Goal: Task Accomplishment & Management: Manage account settings

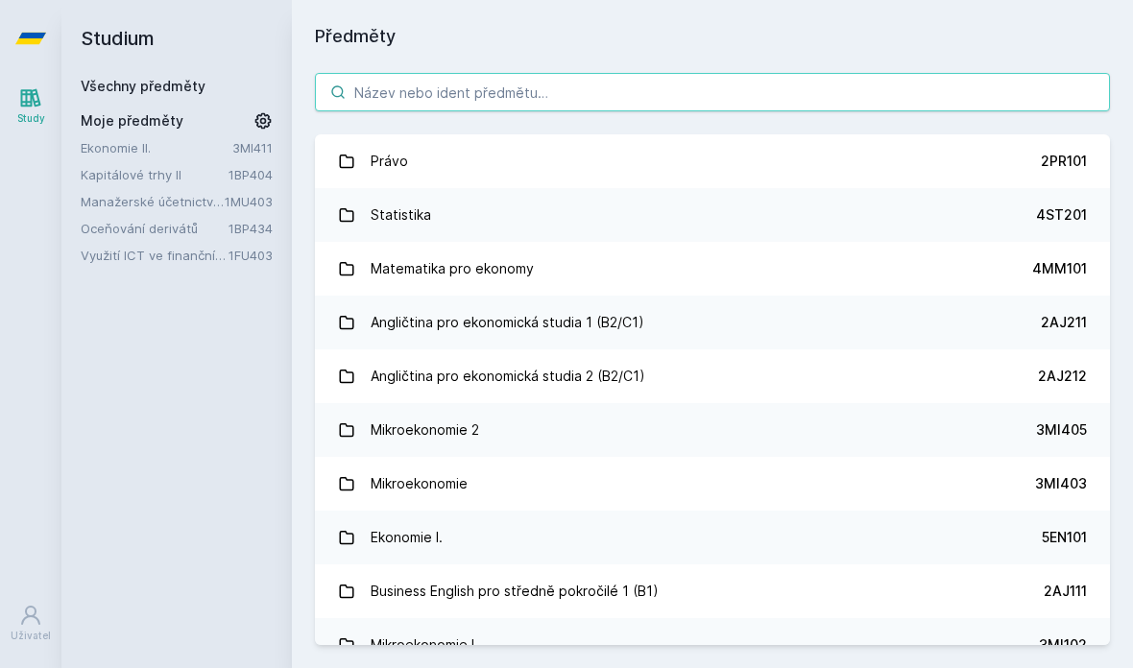
click at [510, 76] on input "search" at bounding box center [712, 92] width 795 height 38
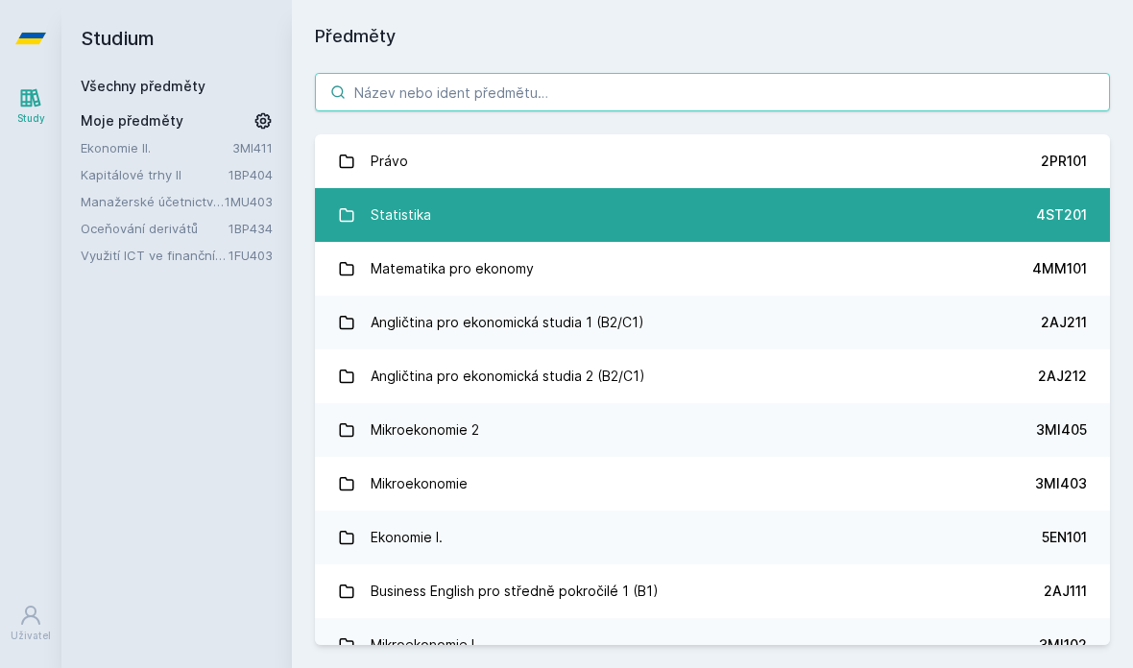
paste input "1VF434"
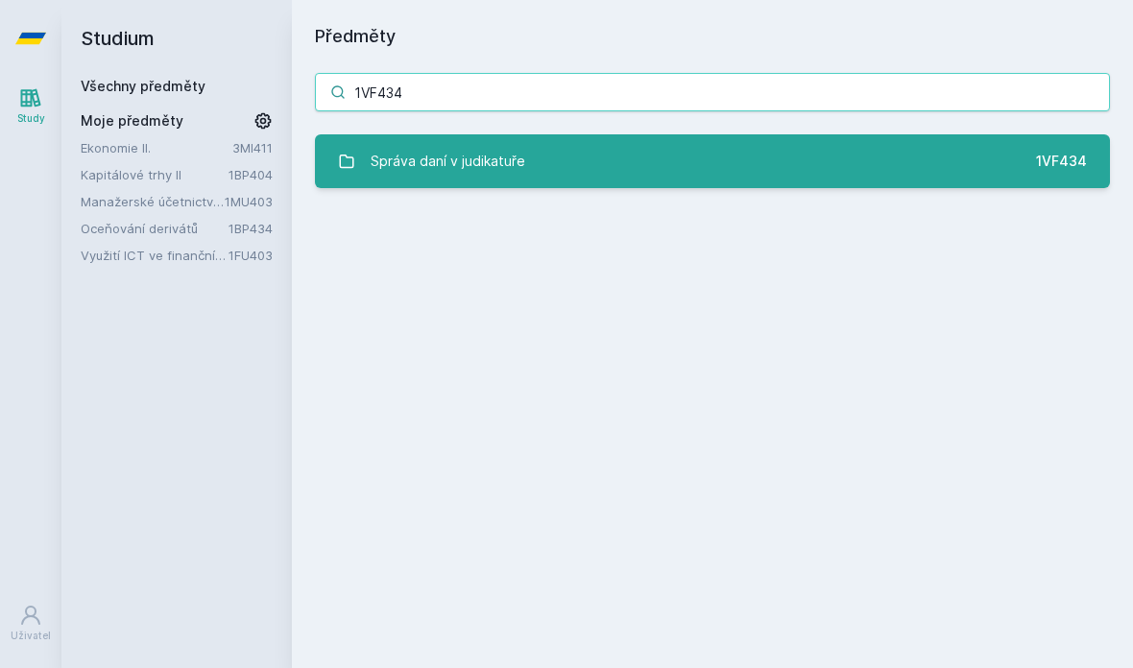
type input "1VF434"
click at [539, 158] on link "Správa daní v judikatuře 1VF434" at bounding box center [712, 161] width 795 height 54
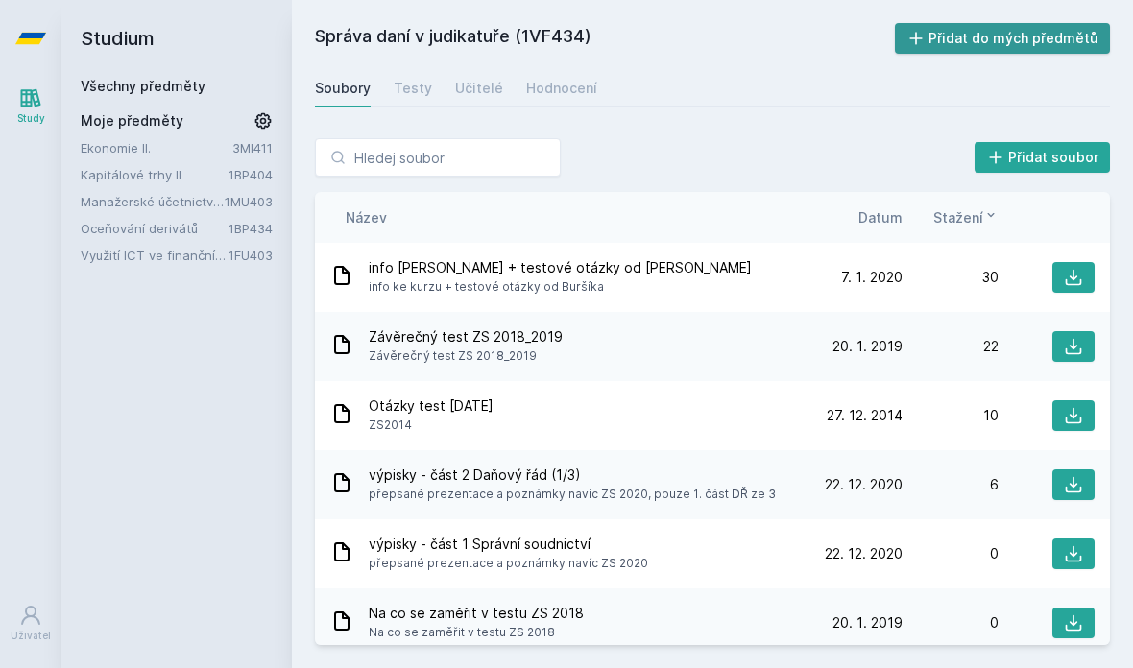
click at [1012, 39] on button "Přidat do mých předmětů" at bounding box center [1003, 38] width 216 height 31
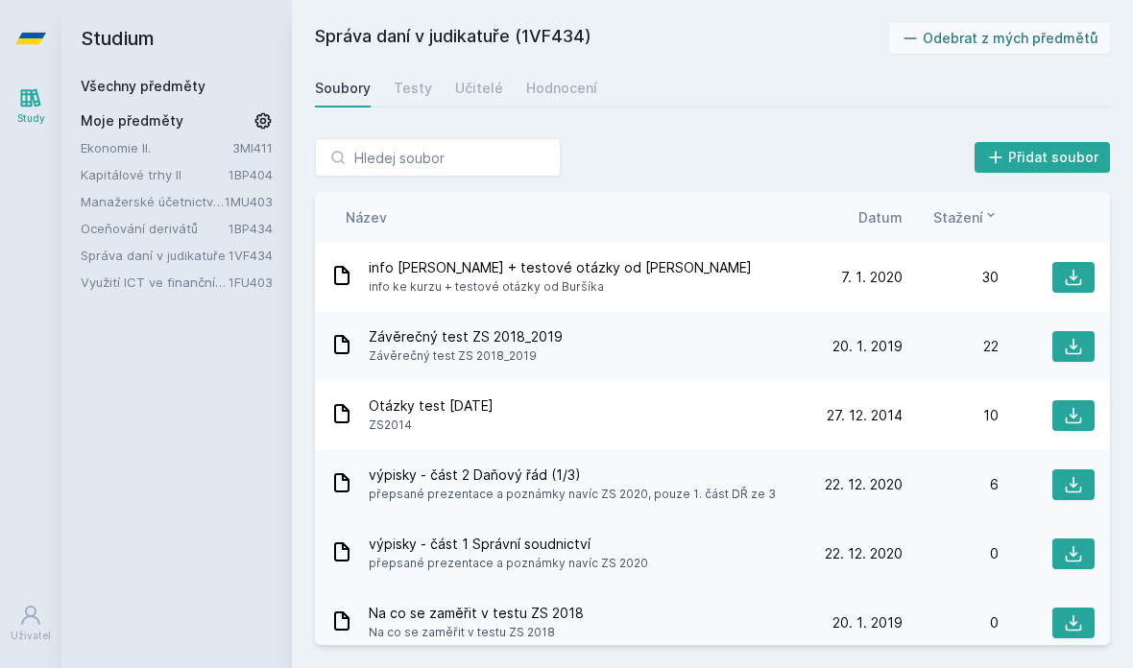
click at [528, 545] on span "výpisky - část 1 Správní soudnictví" at bounding box center [508, 544] width 279 height 19
click at [447, 529] on div "výpisky - část 1 Správní soudnictví přepsané prezentace a poznámky navíc ZS 202…" at bounding box center [712, 554] width 795 height 69
click at [178, 252] on link "Správa daní v judikatuře" at bounding box center [155, 255] width 148 height 19
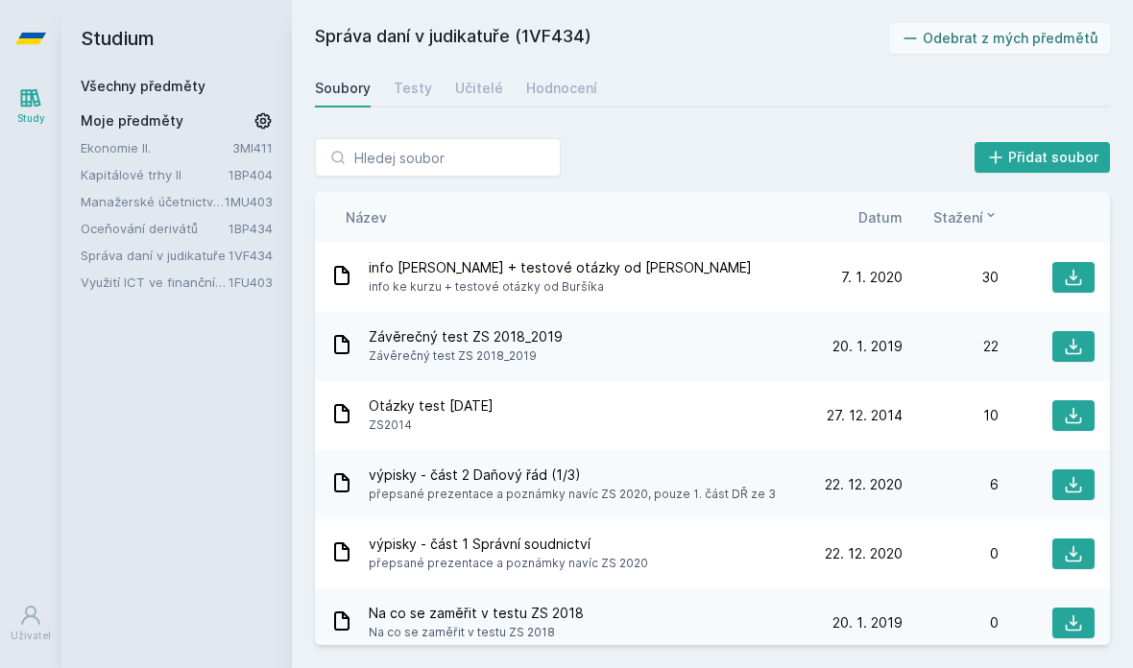
click at [262, 120] on icon at bounding box center [263, 120] width 19 height 19
click at [257, 123] on icon at bounding box center [263, 120] width 23 height 23
click at [165, 204] on link "Manažerské účetnictví II." at bounding box center [153, 201] width 144 height 19
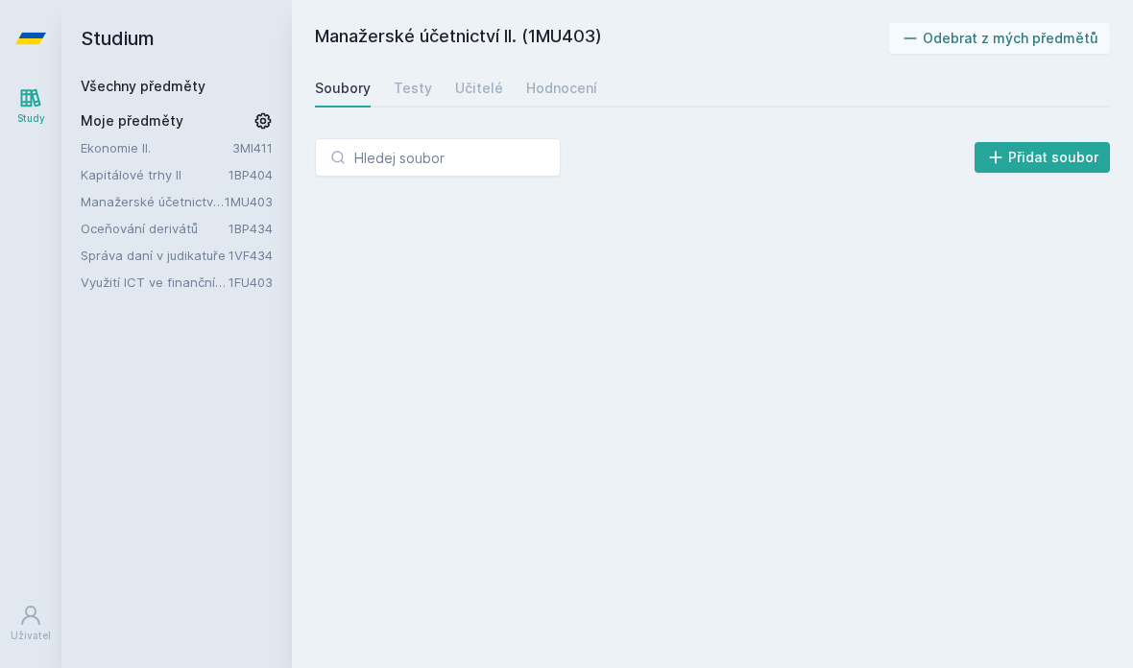
click at [141, 177] on link "Kapitálové trhy II" at bounding box center [155, 174] width 148 height 19
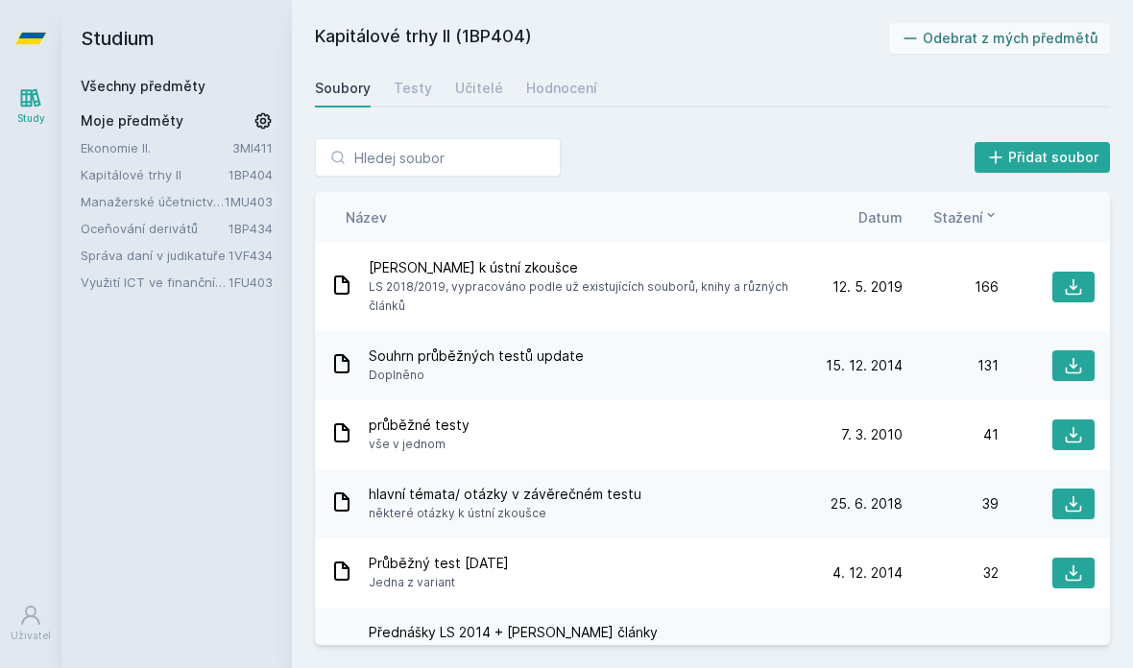
click at [140, 204] on link "Manažerské účetnictví II." at bounding box center [153, 201] width 144 height 19
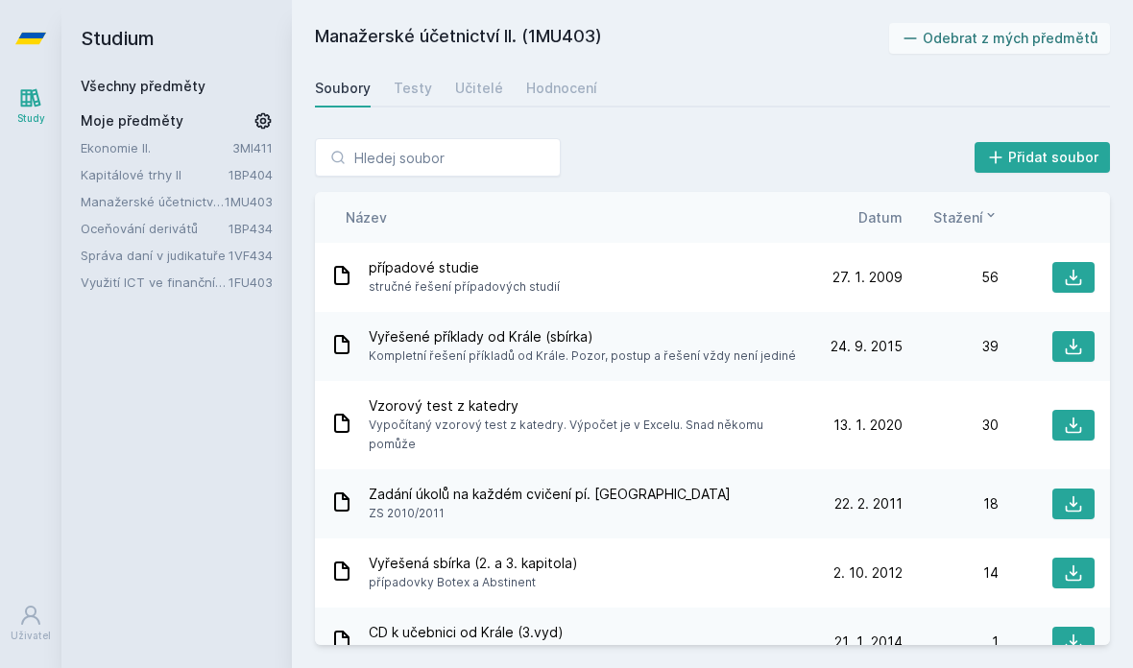
click at [171, 226] on link "Oceňování derivátů" at bounding box center [155, 228] width 148 height 19
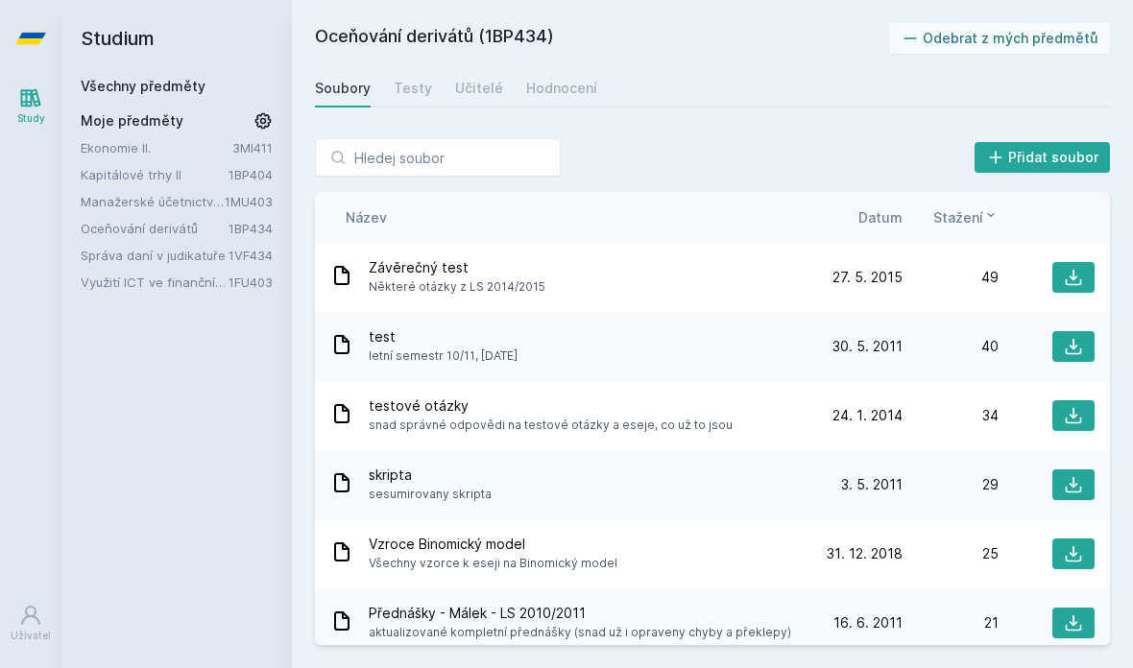
click at [164, 202] on link "Manažerské účetnictví II." at bounding box center [153, 201] width 144 height 19
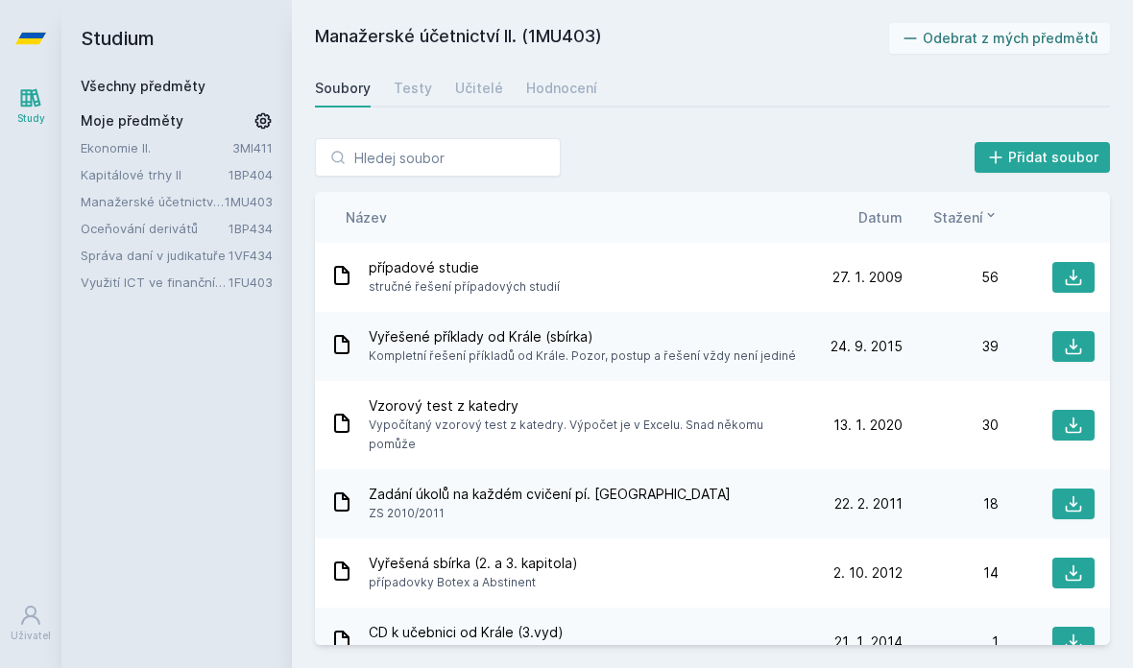
click at [149, 236] on link "Oceňování derivátů" at bounding box center [155, 228] width 148 height 19
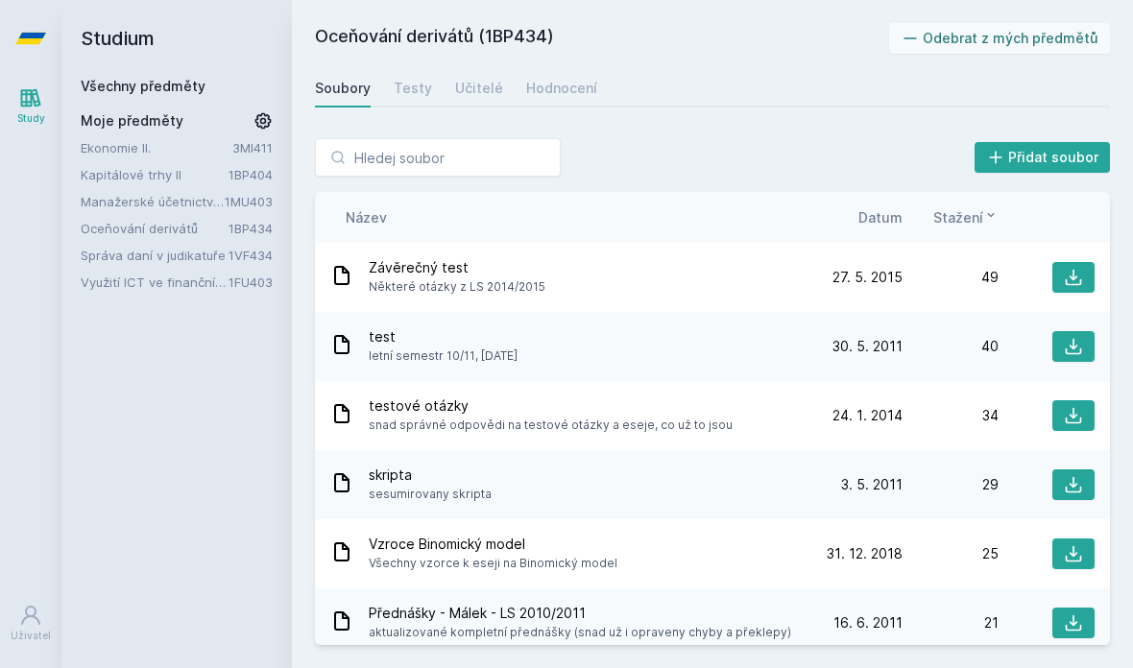
click at [146, 247] on link "Správa daní v judikatuře" at bounding box center [155, 255] width 148 height 19
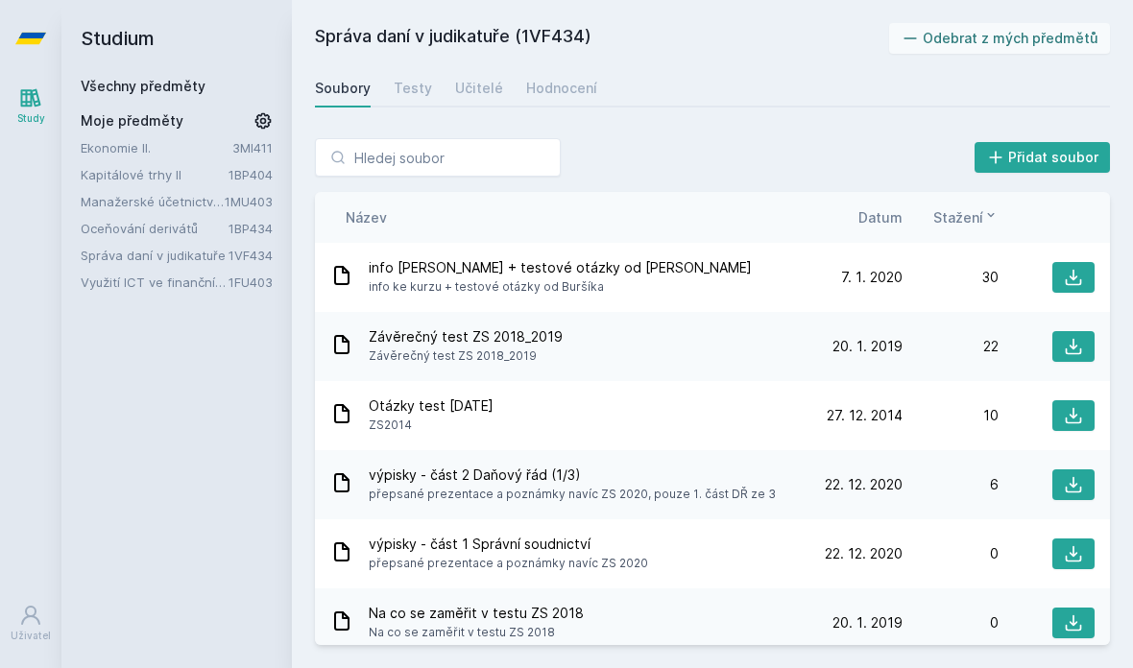
click at [135, 277] on link "Využití ICT ve finančním účetnictví" at bounding box center [155, 282] width 148 height 19
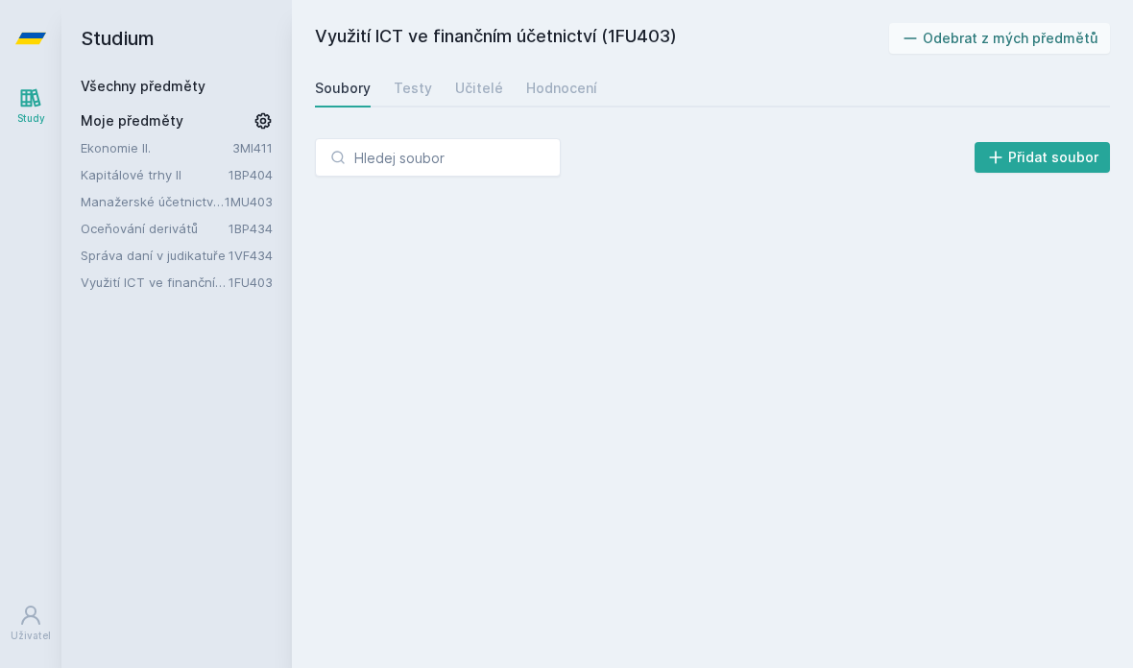
click at [136, 284] on link "Využití ICT ve finančním účetnictví" at bounding box center [155, 282] width 148 height 19
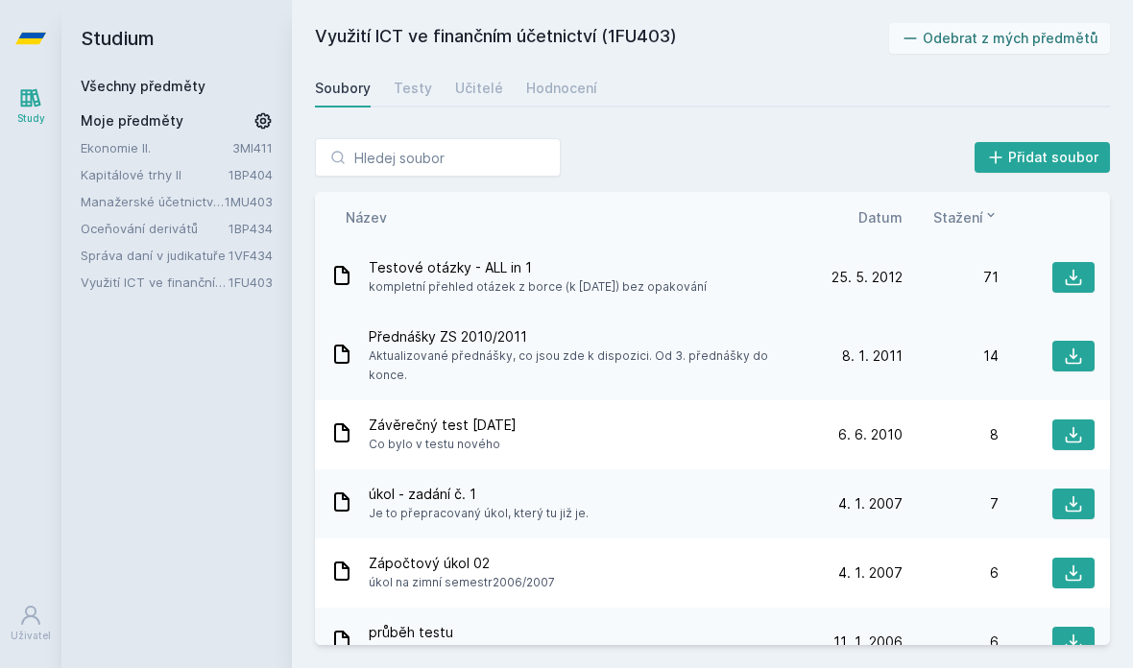
click at [494, 267] on span "Testové otázky - ALL in 1" at bounding box center [538, 267] width 338 height 19
click at [865, 207] on div "Název Datum Stažení" at bounding box center [712, 217] width 795 height 51
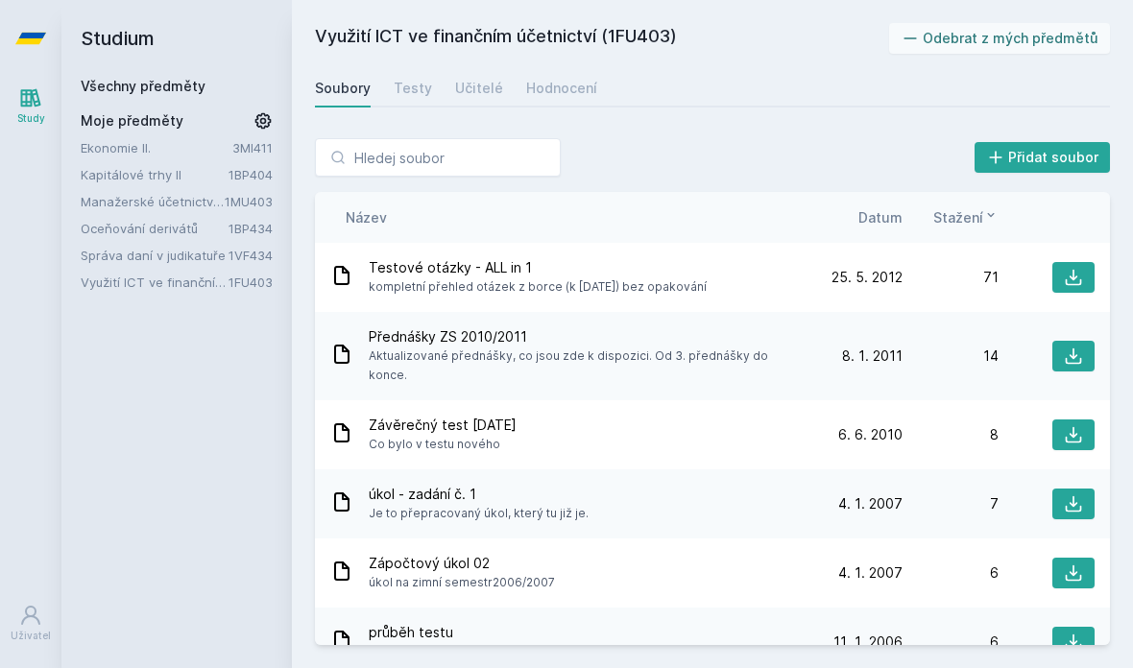
click at [884, 213] on span "Datum" at bounding box center [881, 217] width 44 height 20
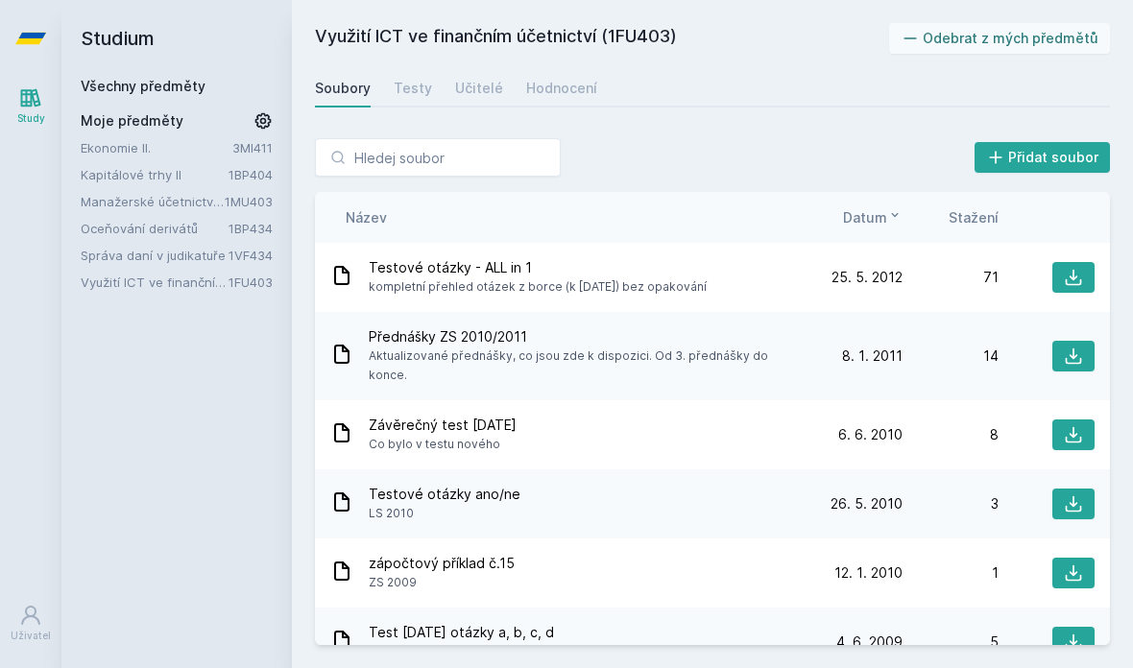
click at [884, 213] on span "Datum" at bounding box center [865, 217] width 44 height 20
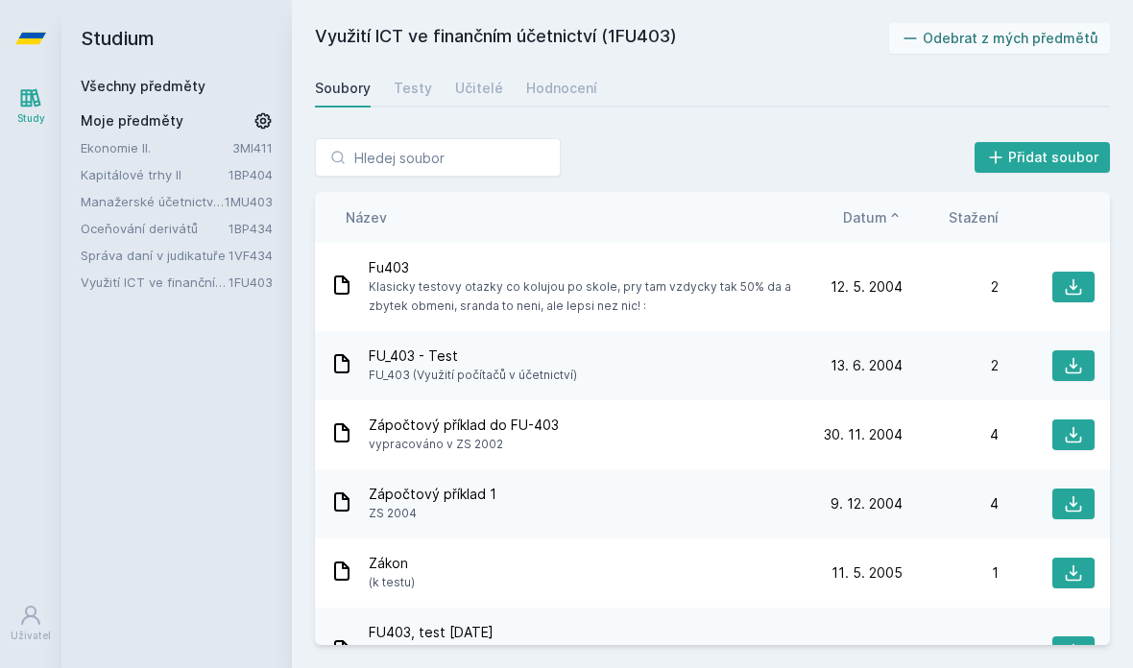
click at [884, 213] on span "Datum" at bounding box center [865, 217] width 44 height 20
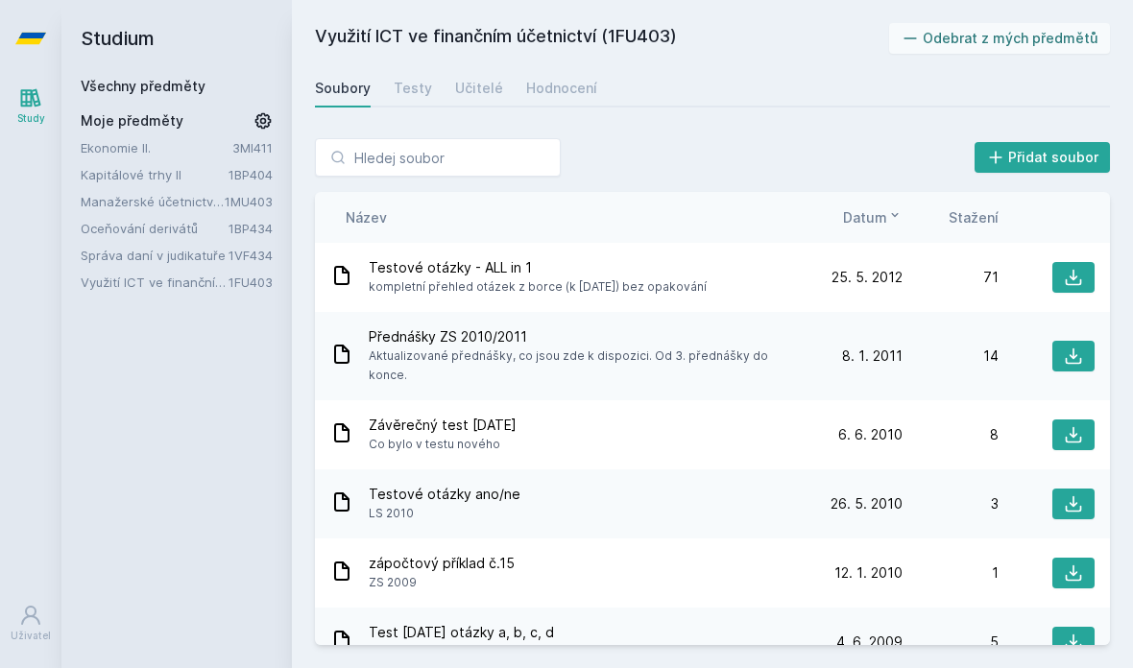
click at [991, 221] on span "Stažení" at bounding box center [974, 217] width 50 height 20
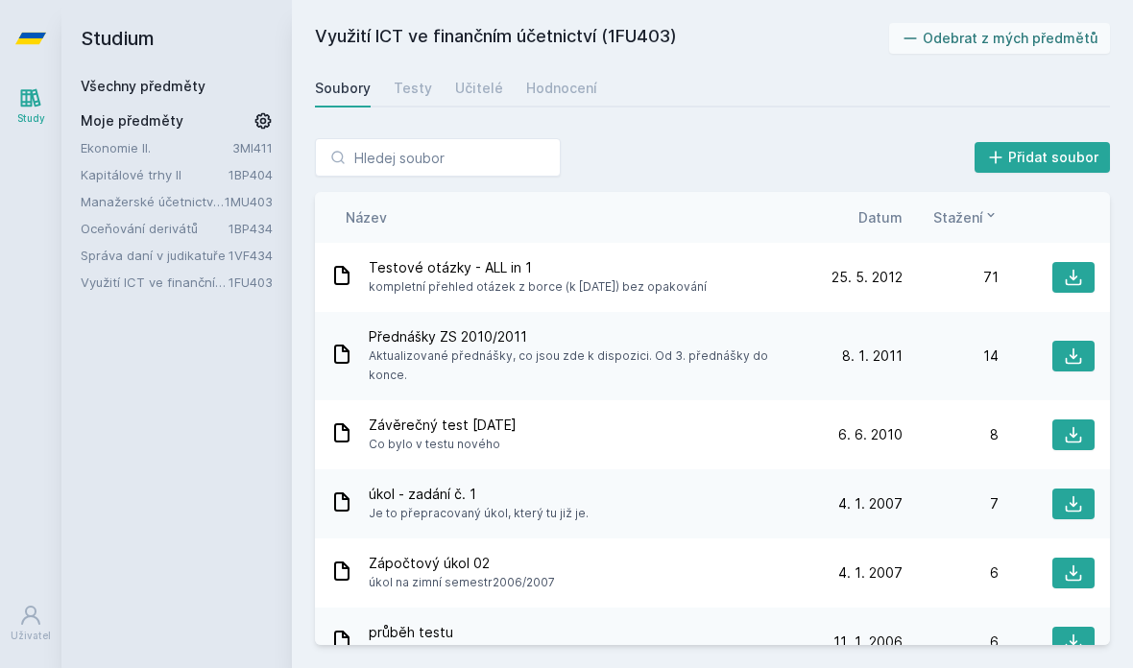
click at [991, 221] on icon at bounding box center [991, 214] width 15 height 15
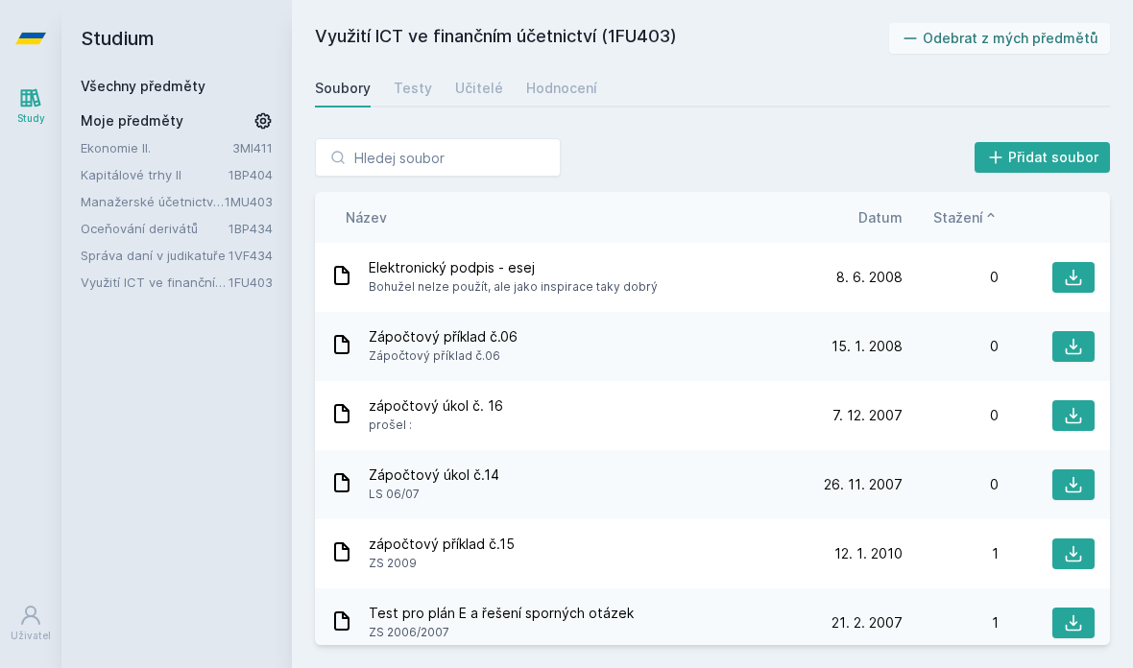
click at [991, 221] on icon at bounding box center [991, 214] width 15 height 15
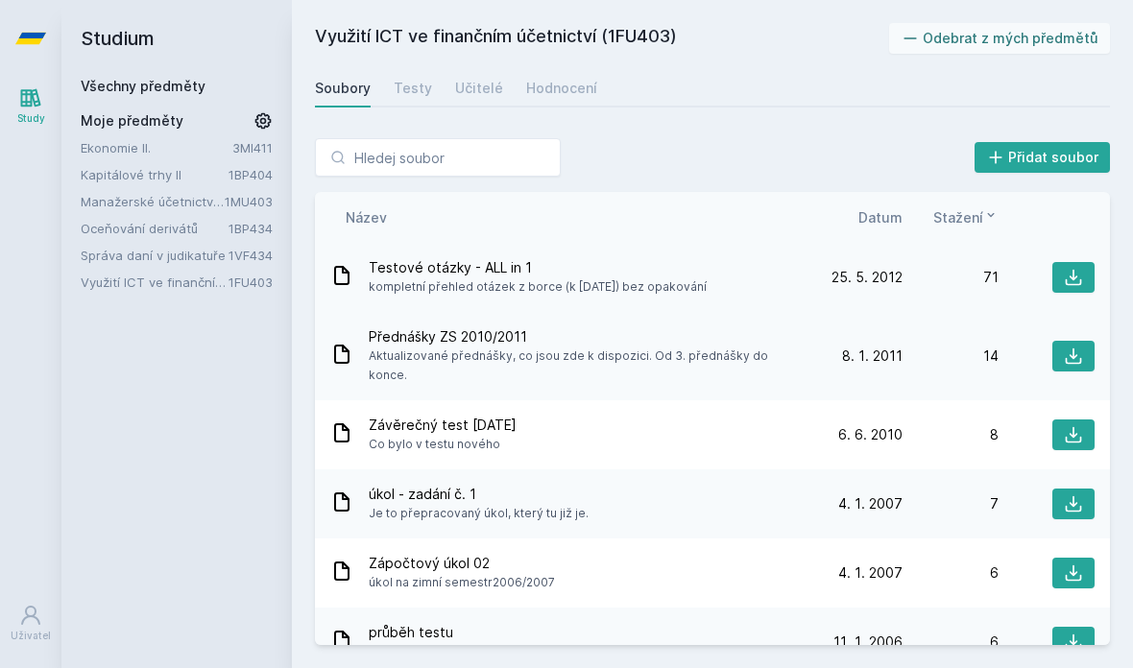
scroll to position [15, 0]
